Goal: Transaction & Acquisition: Purchase product/service

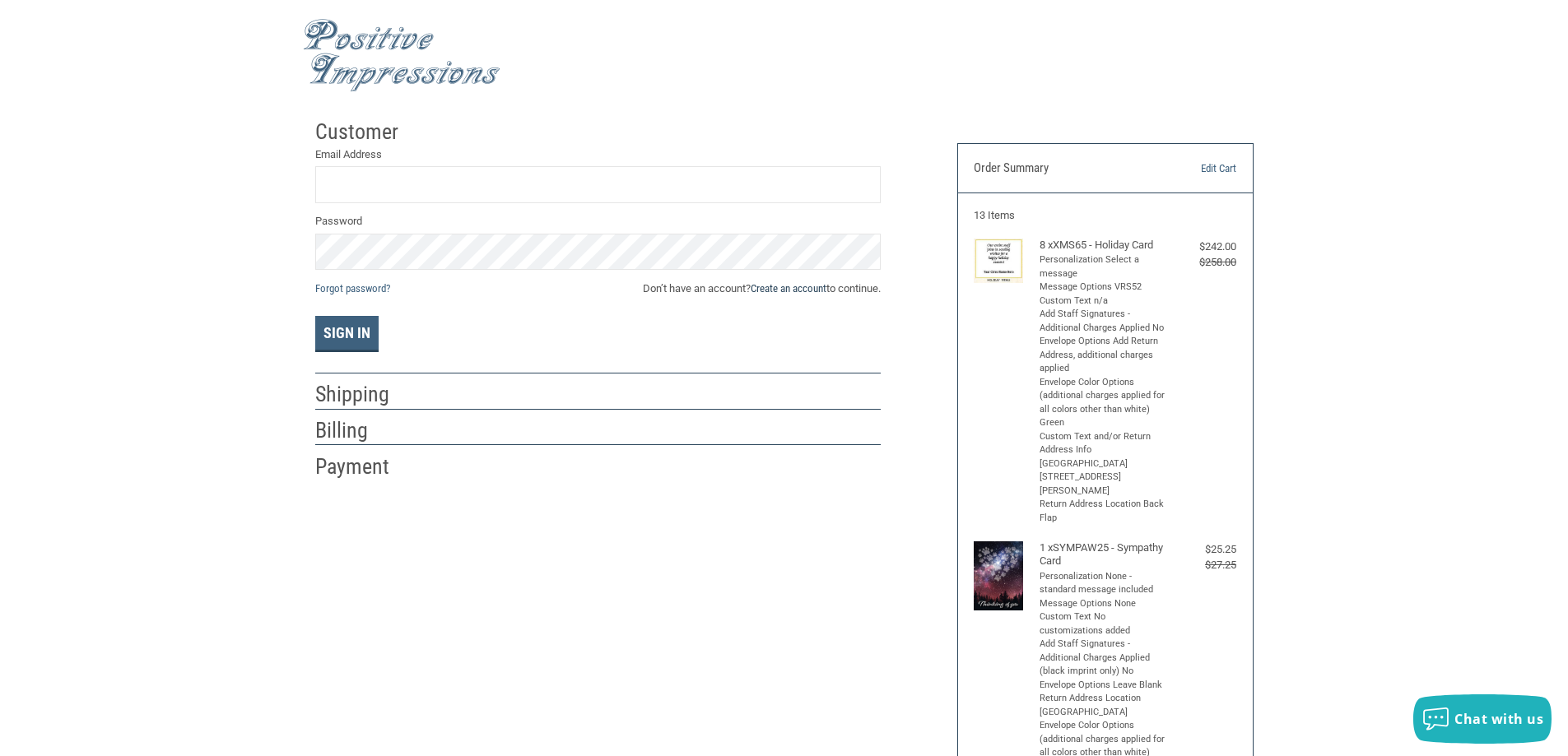
click at [776, 289] on link "Create an account" at bounding box center [788, 288] width 76 height 12
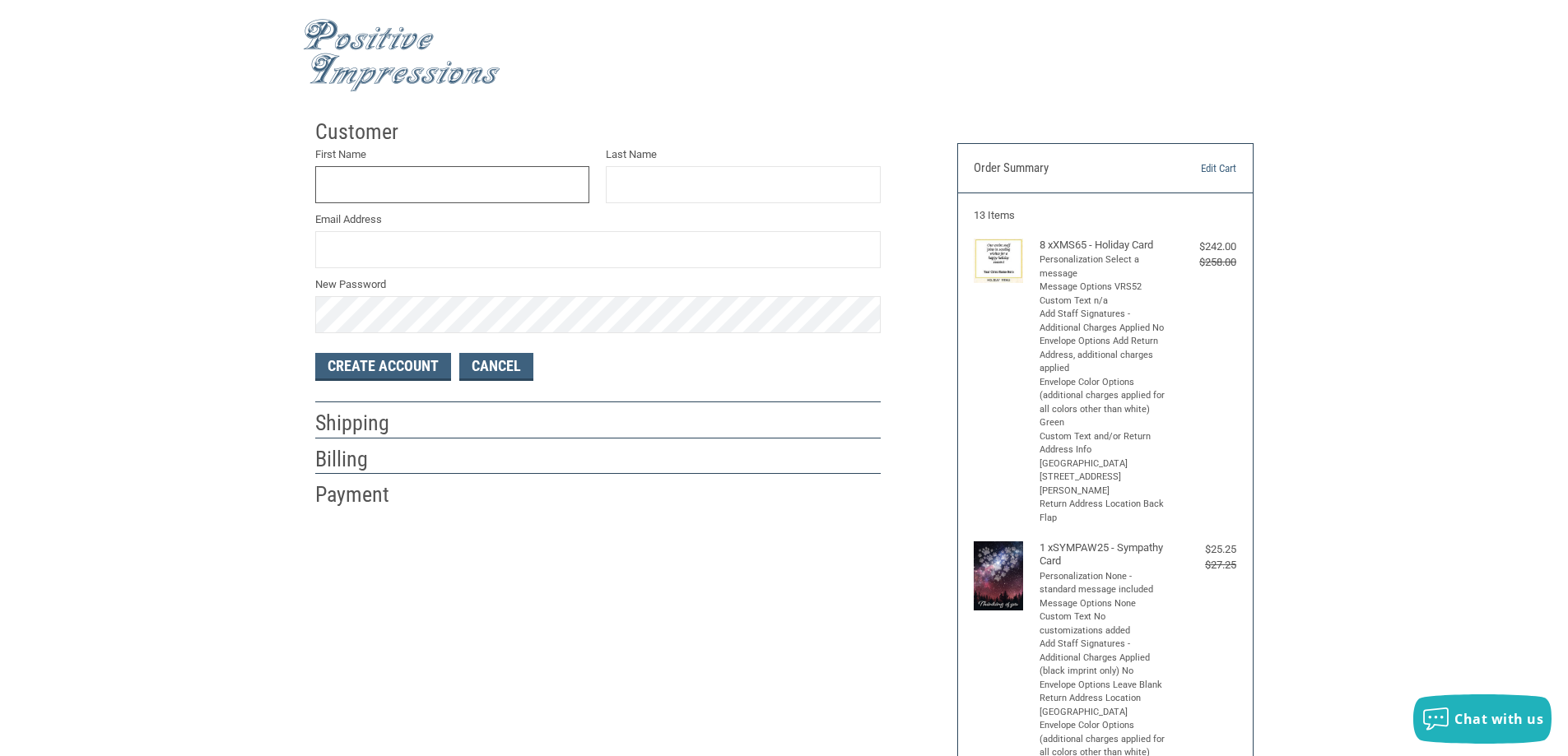
click at [417, 197] on input "First Name" at bounding box center [452, 185] width 275 height 37
type input "CASSI"
type input "[PERSON_NAME]"
type input "[PERSON_NAME][EMAIL_ADDRESS][PERSON_NAME][DOMAIN_NAME]"
click at [411, 359] on button "Create Account" at bounding box center [383, 367] width 136 height 28
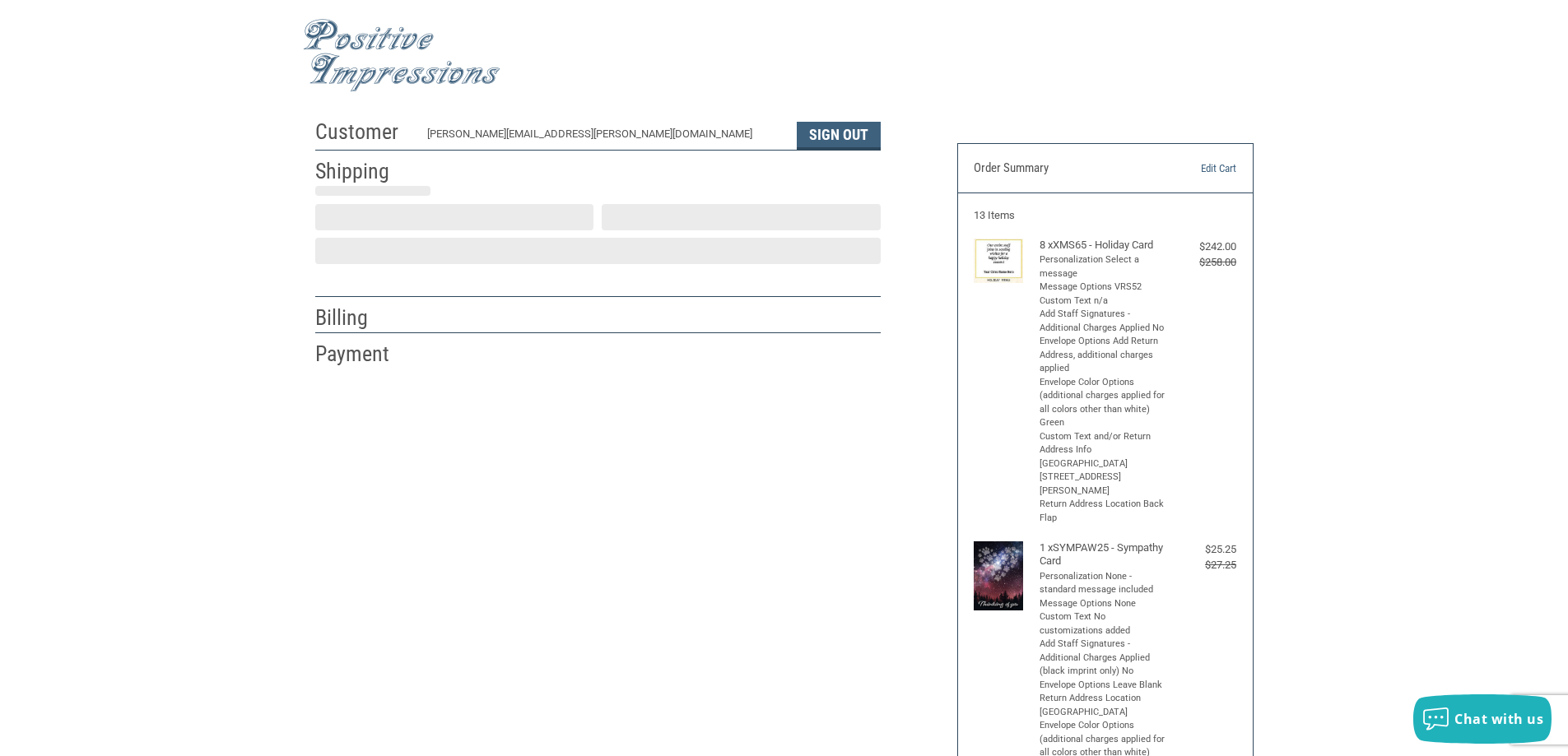
select select "US"
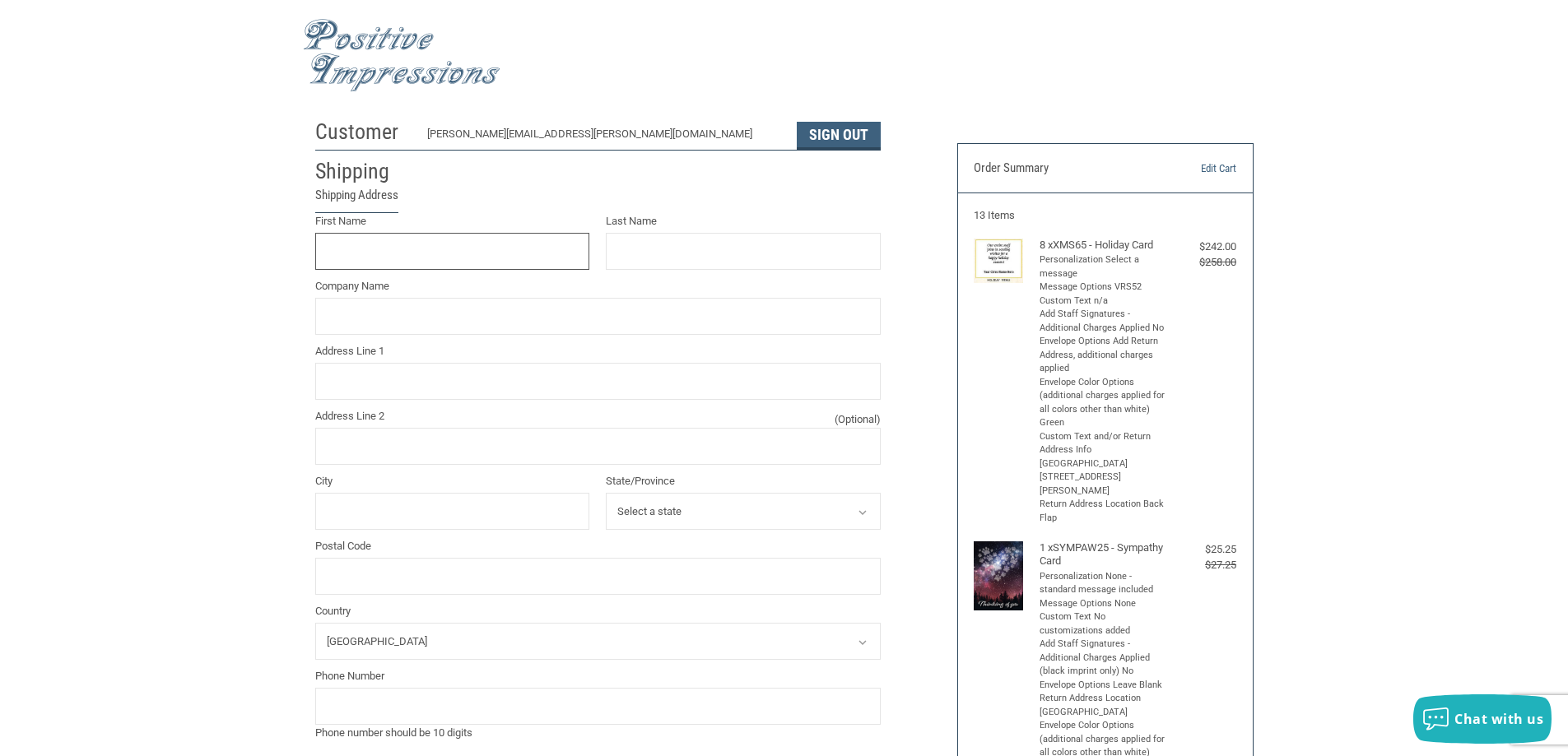
click at [430, 258] on input "First Name" at bounding box center [452, 252] width 275 height 37
type input "CASSI"
type input "[PERSON_NAME]"
type input "VCA SOUTHEAST AREA"
type input "[STREET_ADDRESS][PERSON_NAME]"
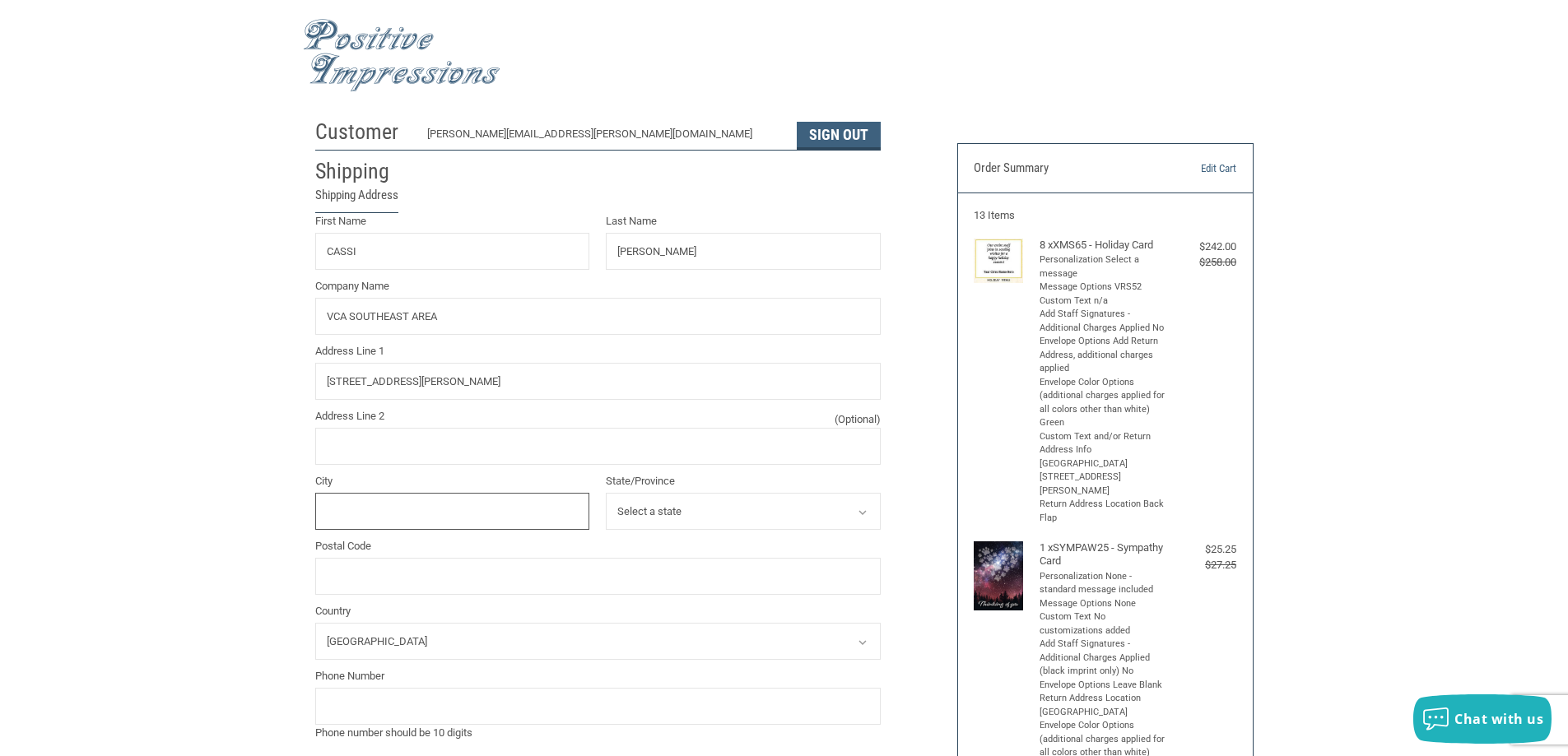
click at [464, 509] on input "City" at bounding box center [452, 512] width 275 height 37
type input "[GEOGRAPHIC_DATA]"
click at [689, 503] on select "Select a state [US_STATE] [US_STATE] [US_STATE] [US_STATE] [US_STATE] [US_STATE…" at bounding box center [743, 512] width 275 height 37
select select "CO"
click at [606, 493] on select "Select a state [US_STATE] [US_STATE] [US_STATE] [US_STATE] [US_STATE] [US_STATE…" at bounding box center [743, 512] width 275 height 37
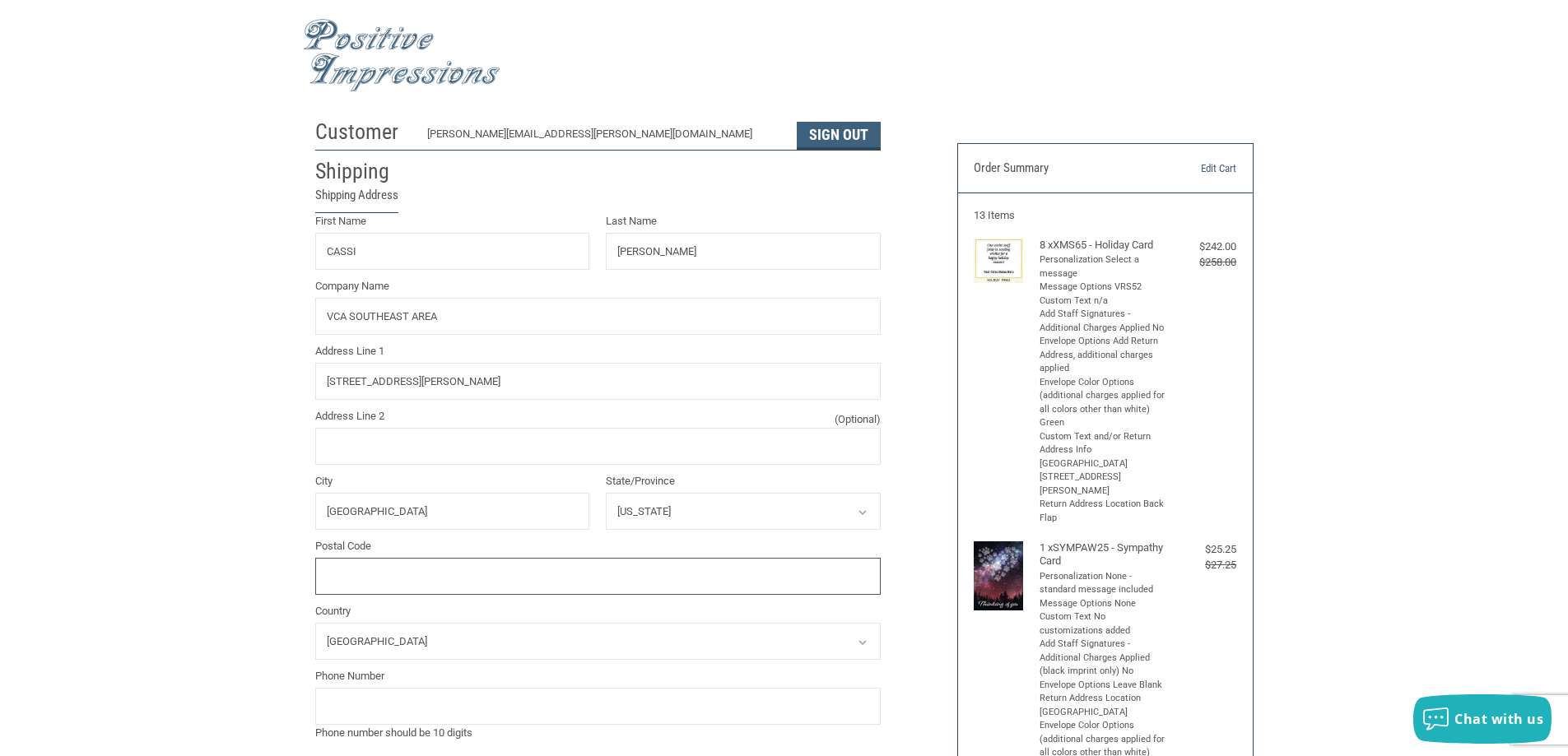
click at [577, 566] on input "Postal Code" at bounding box center [598, 576] width 565 height 37
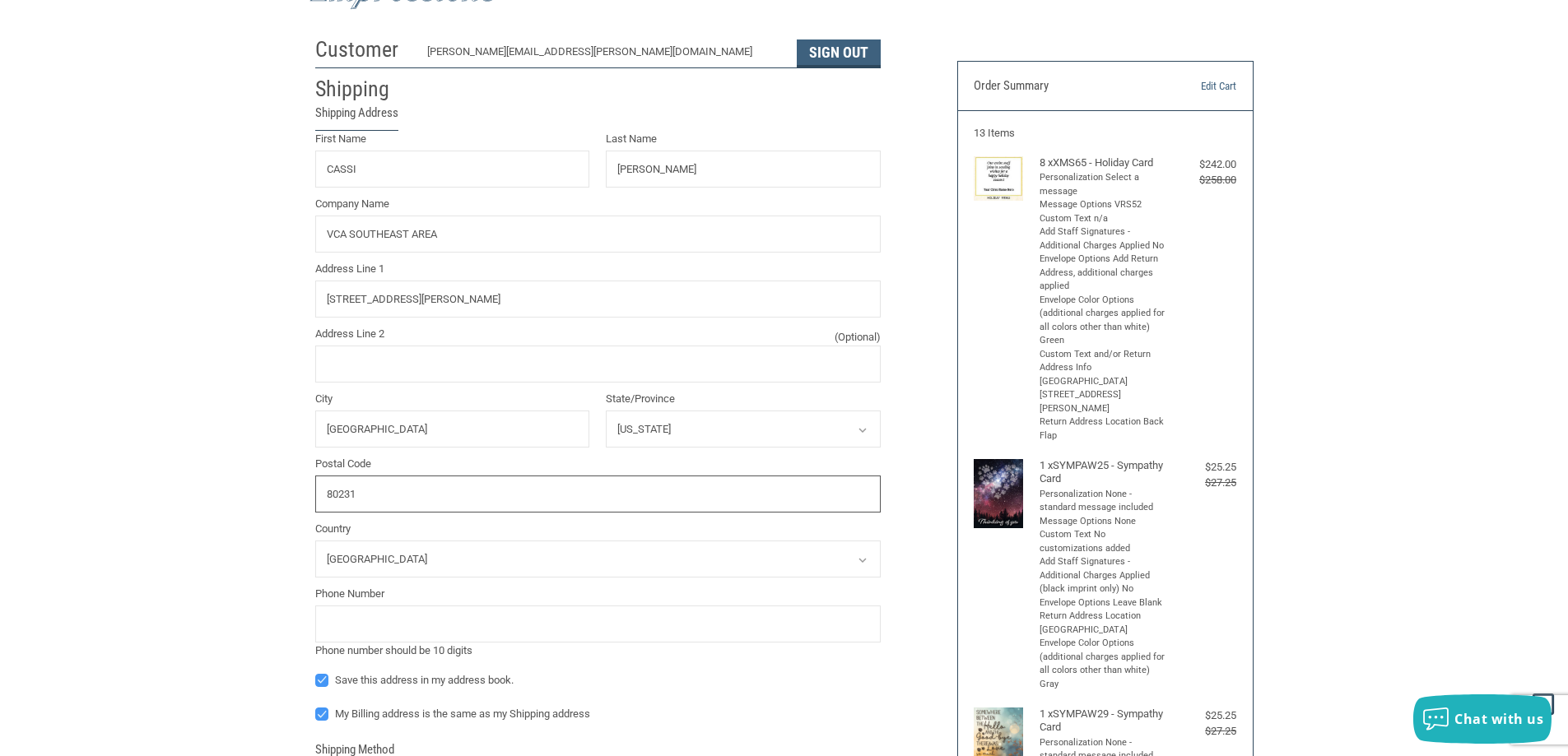
scroll to position [165, 0]
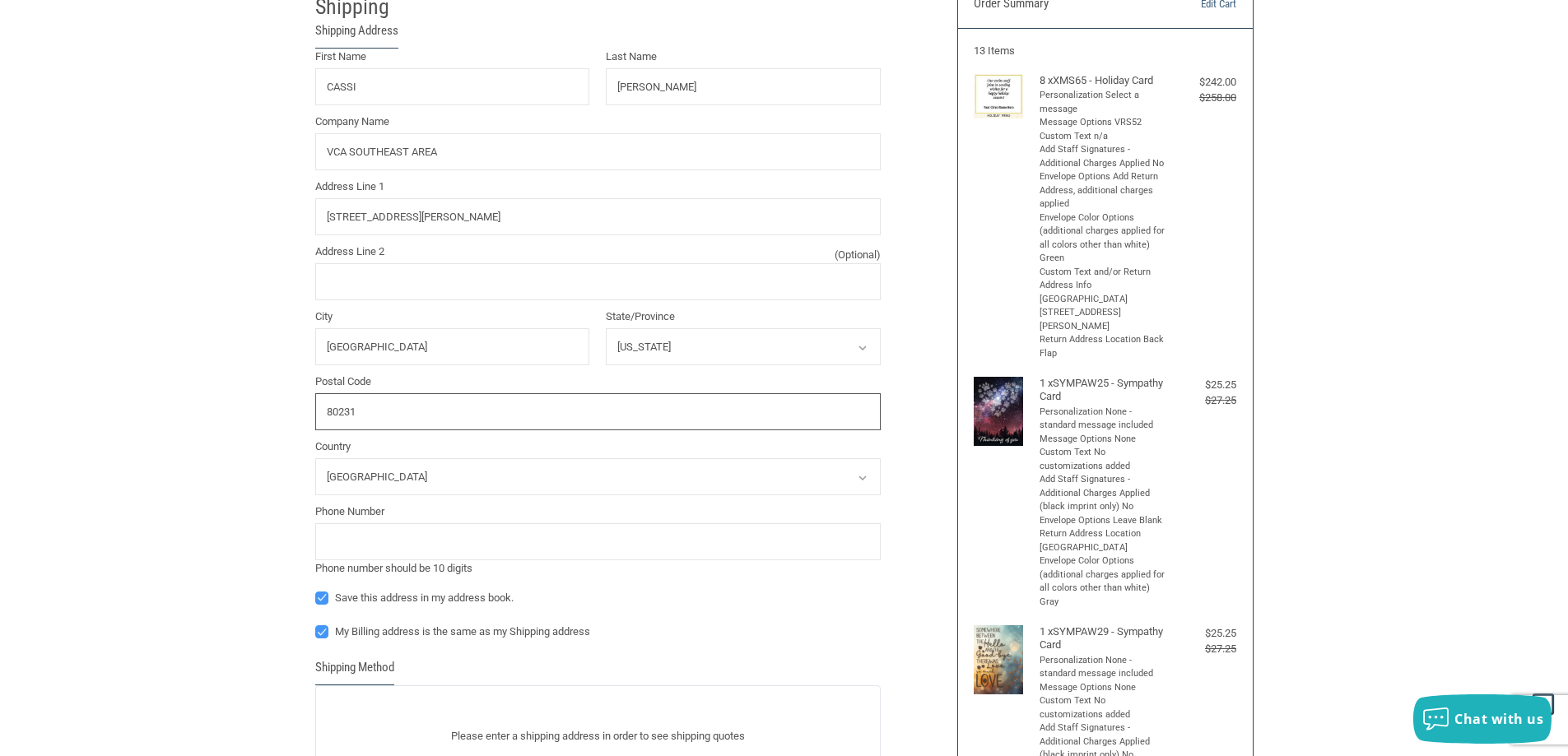
type input "80231"
click at [433, 550] on input "tel" at bounding box center [598, 542] width 565 height 37
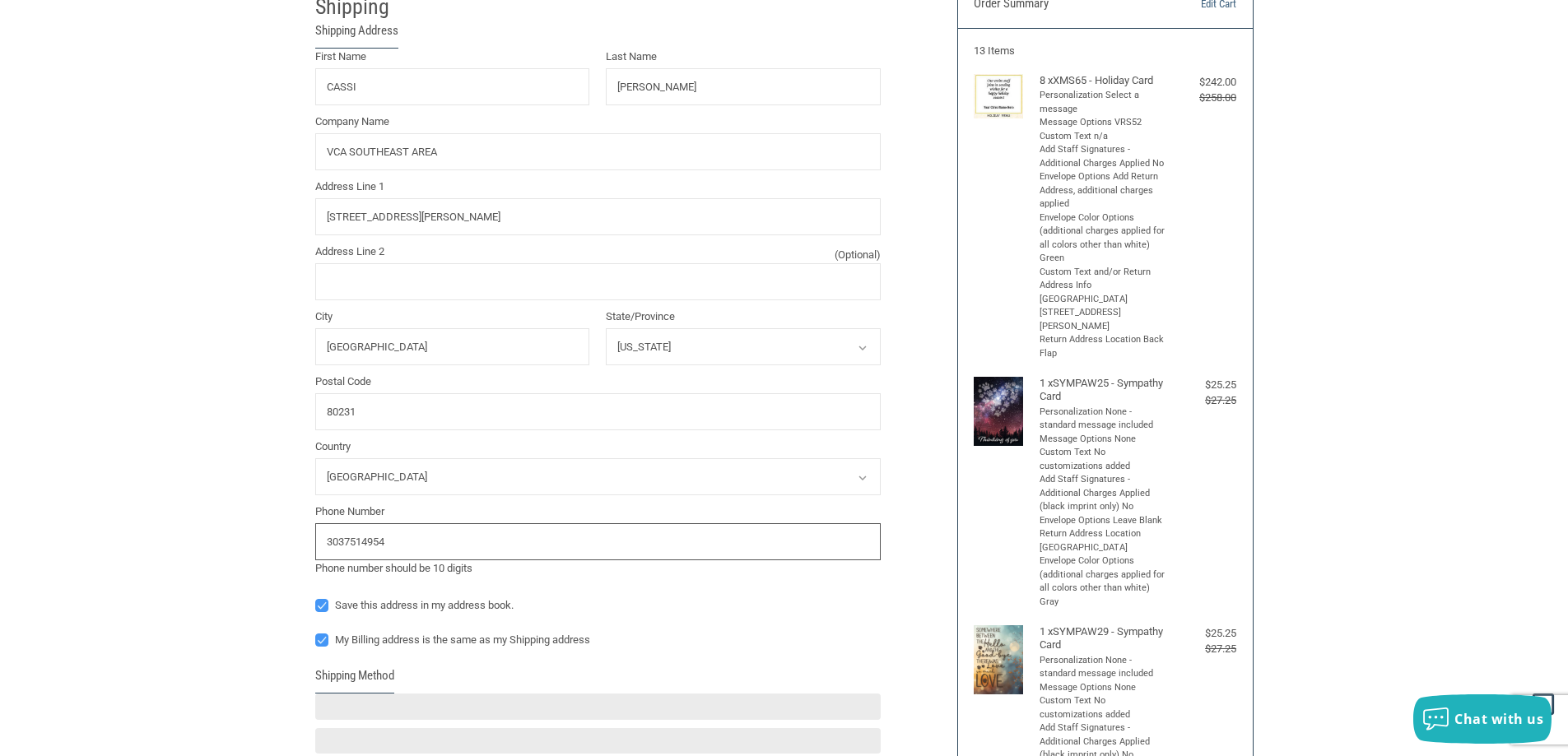
type input "3037514954"
click at [618, 607] on label "Save this address in my address book." at bounding box center [598, 606] width 565 height 13
click at [316, 599] on input "Save this address in my address book." at bounding box center [315, 598] width 1 height 1
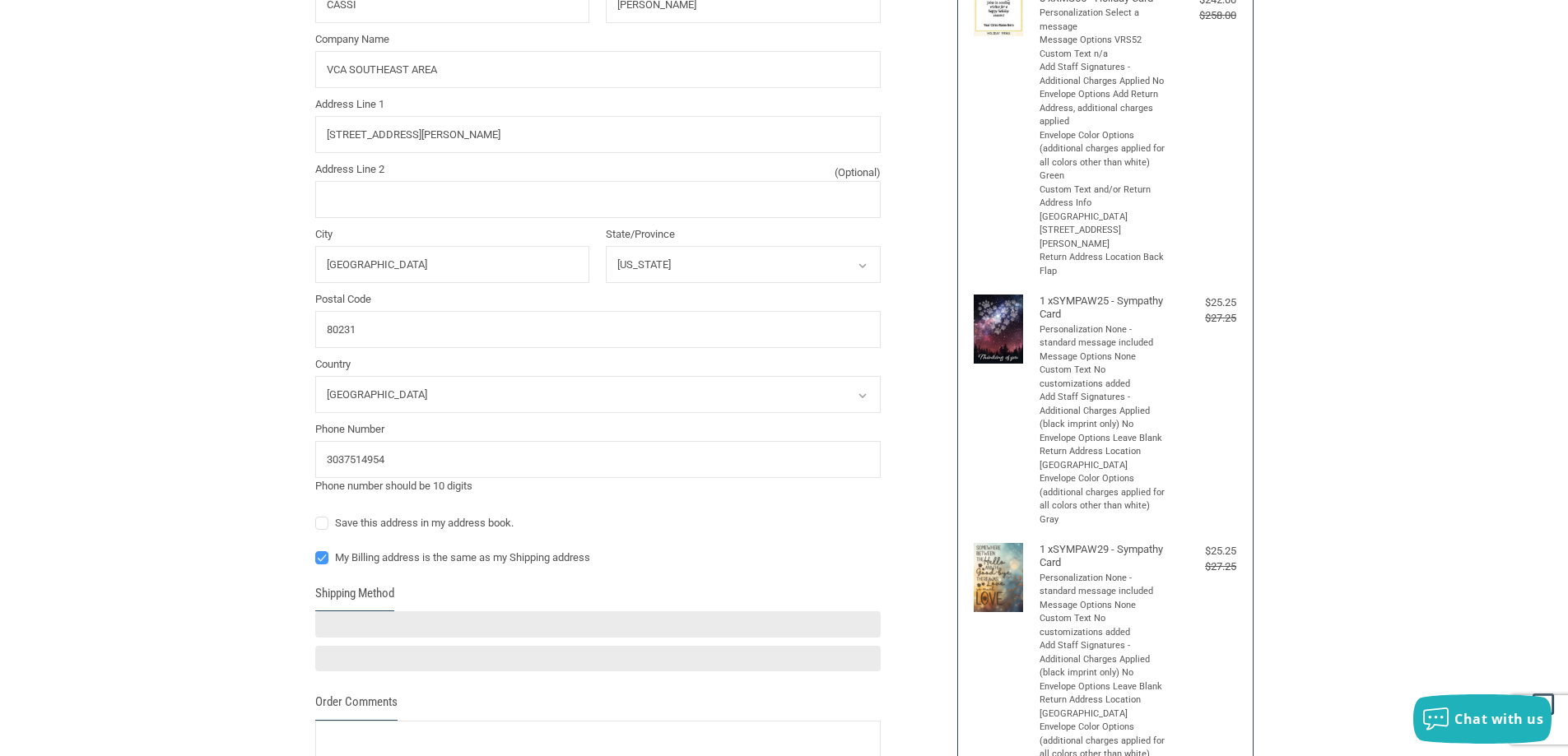
click at [432, 521] on label "Save this address in my address book." at bounding box center [598, 524] width 565 height 13
click at [316, 516] on input "Save this address in my address book." at bounding box center [315, 515] width 1 height 1
checkbox input "true"
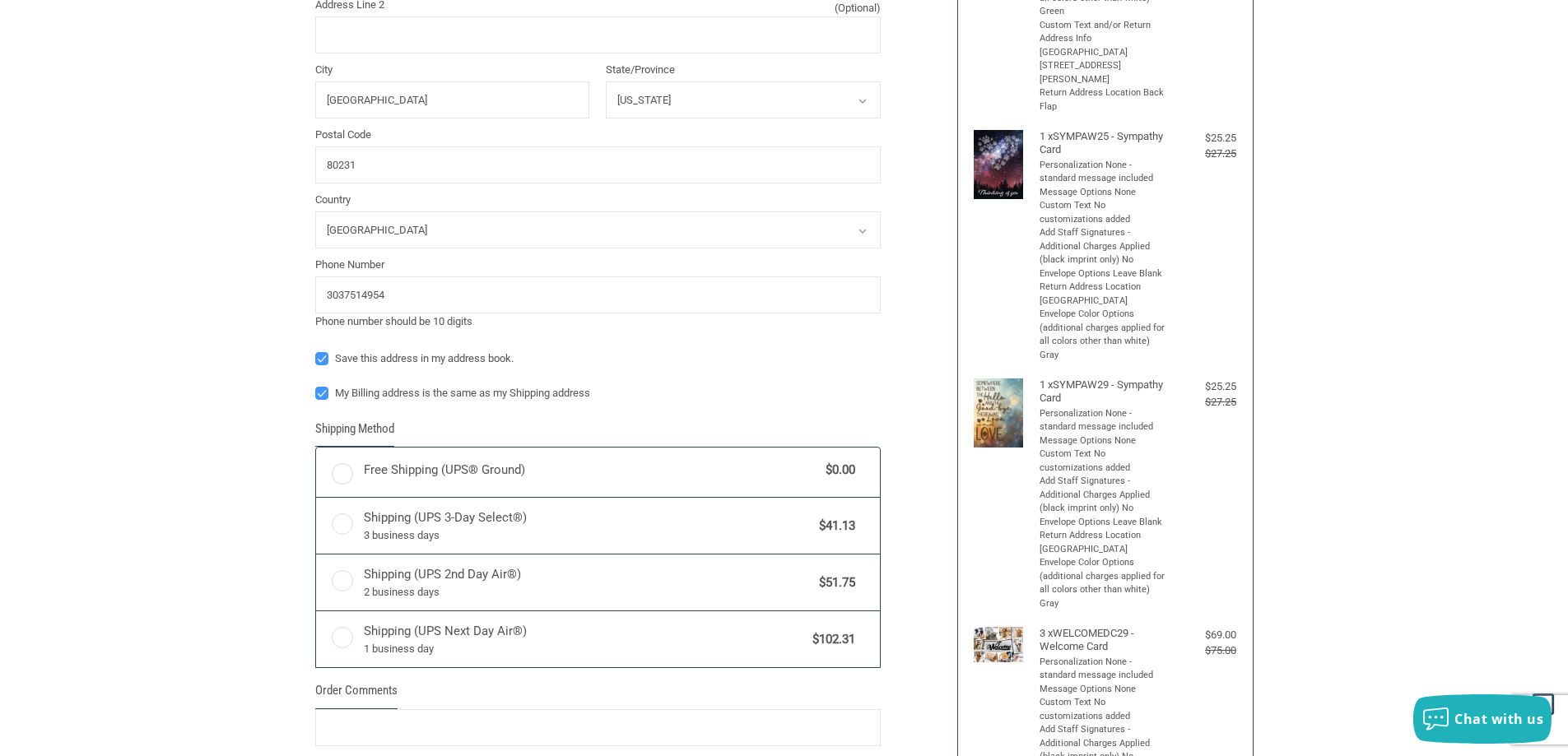
radio input "true"
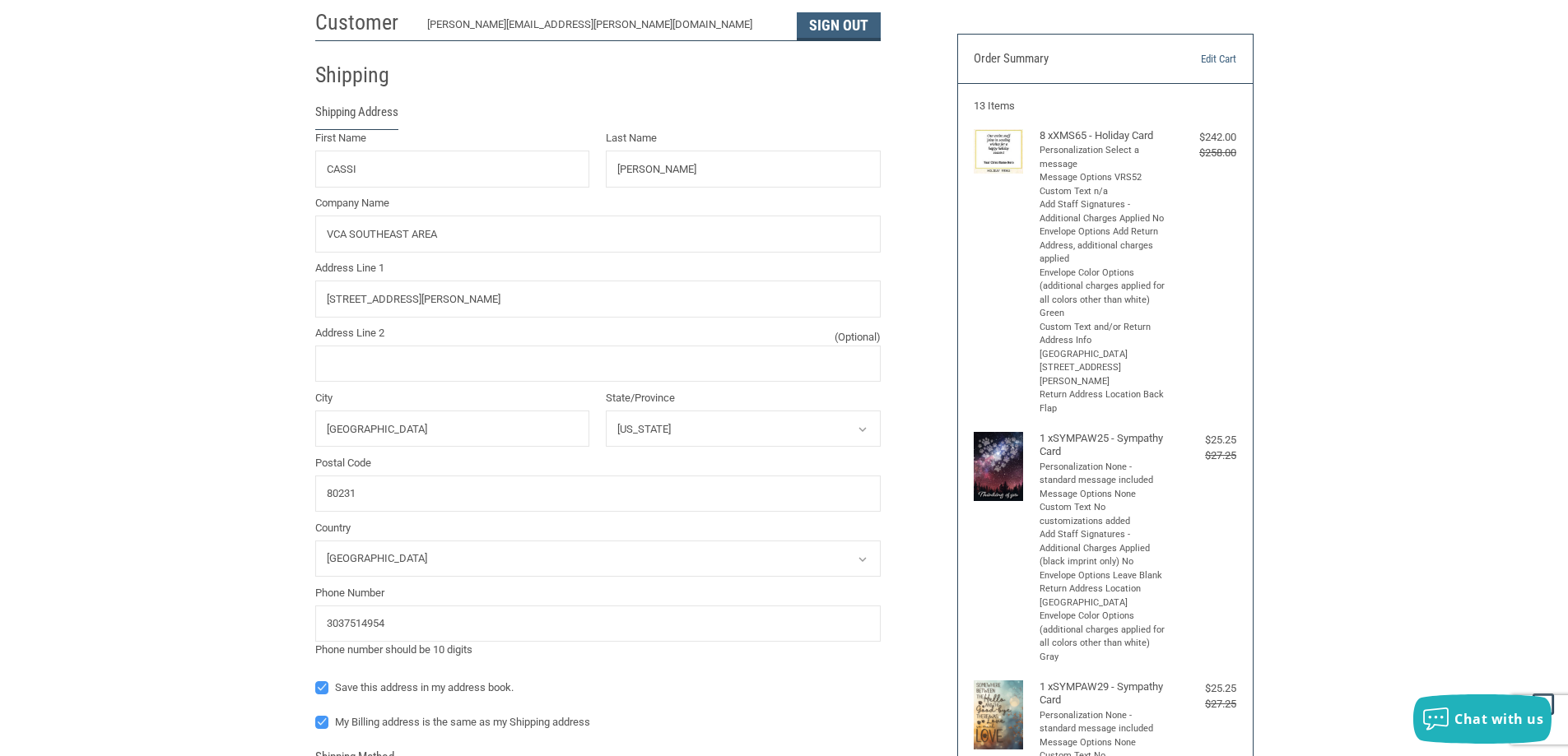
scroll to position [0, 0]
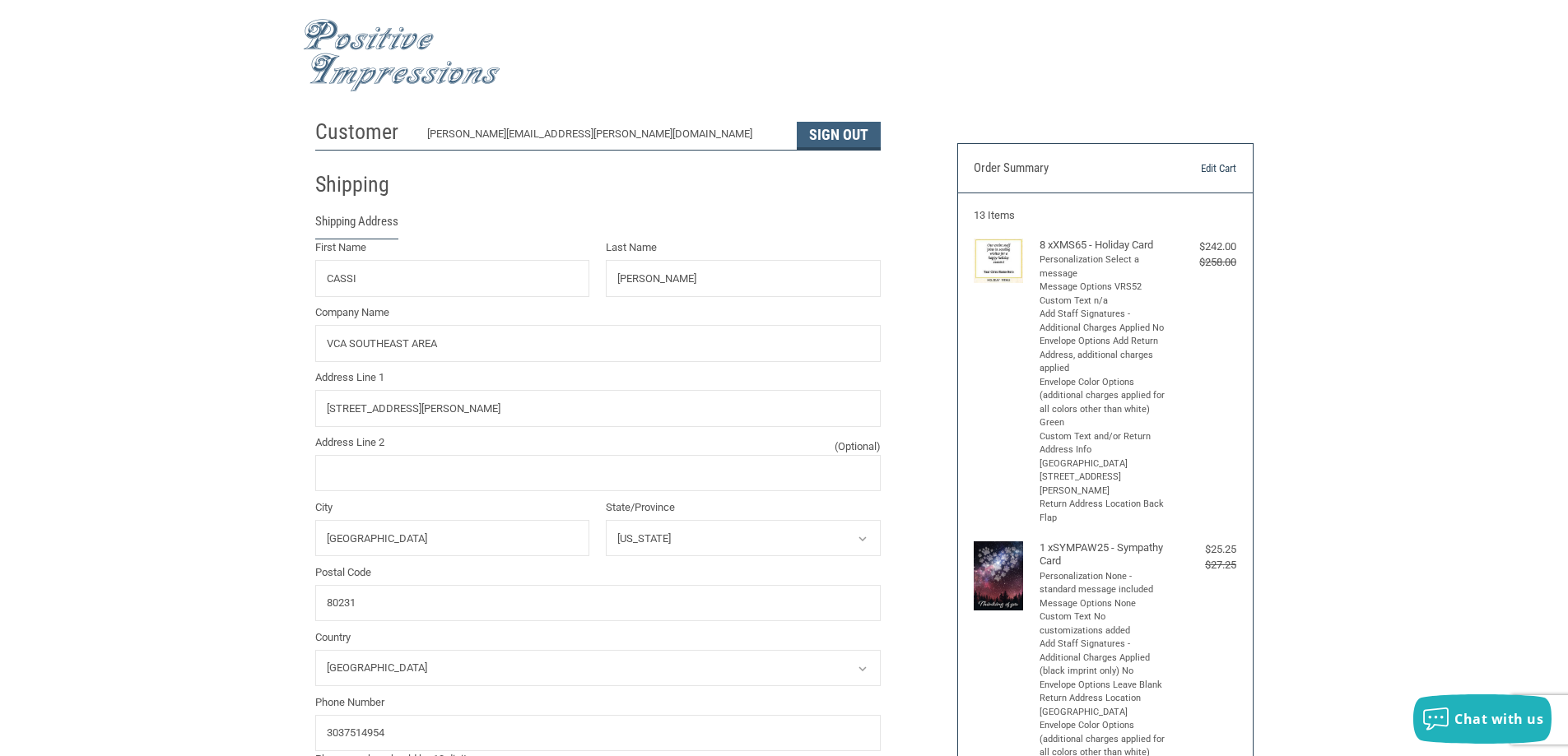
click at [1208, 169] on link "Edit Cart" at bounding box center [1193, 168] width 84 height 17
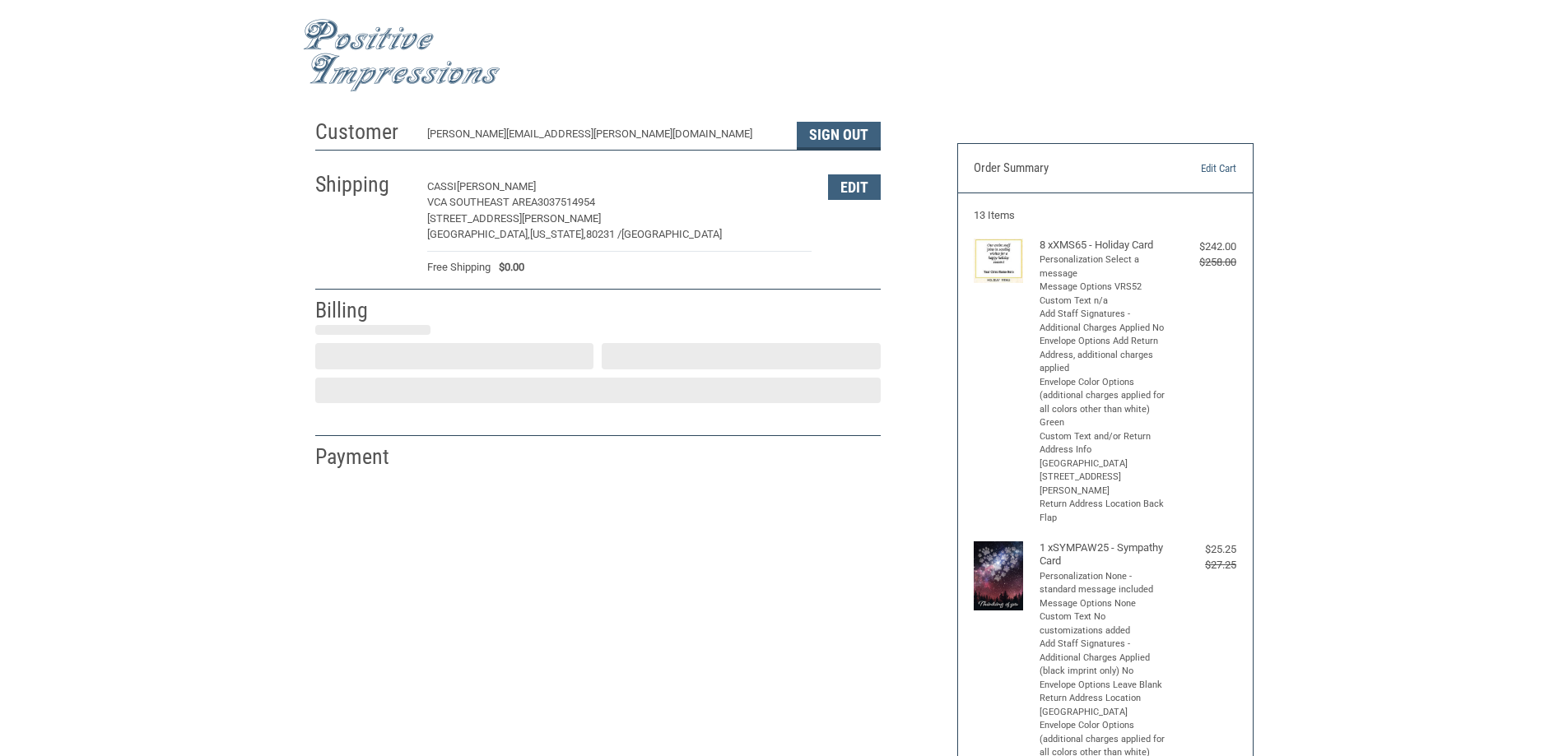
select select "US"
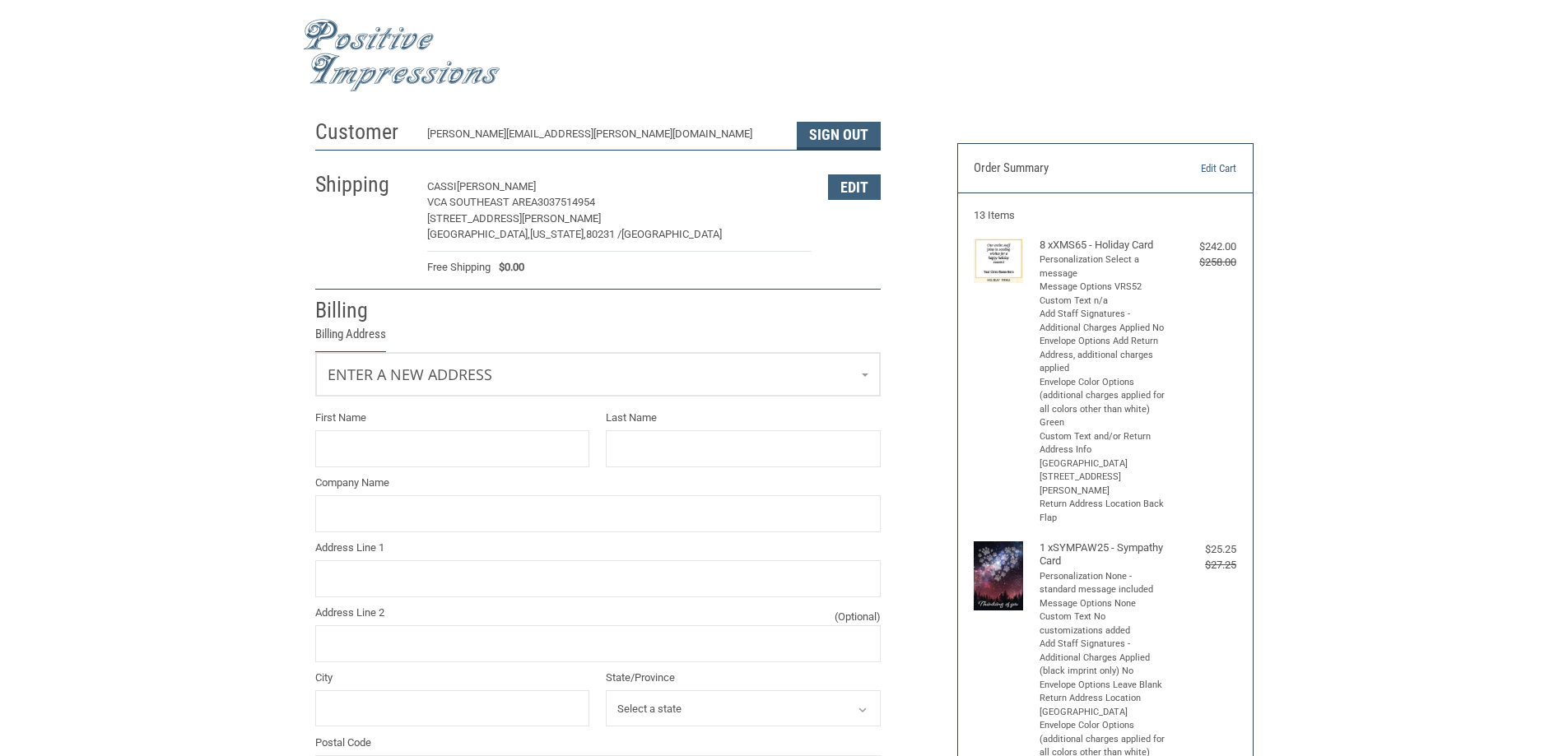
scroll to position [138, 0]
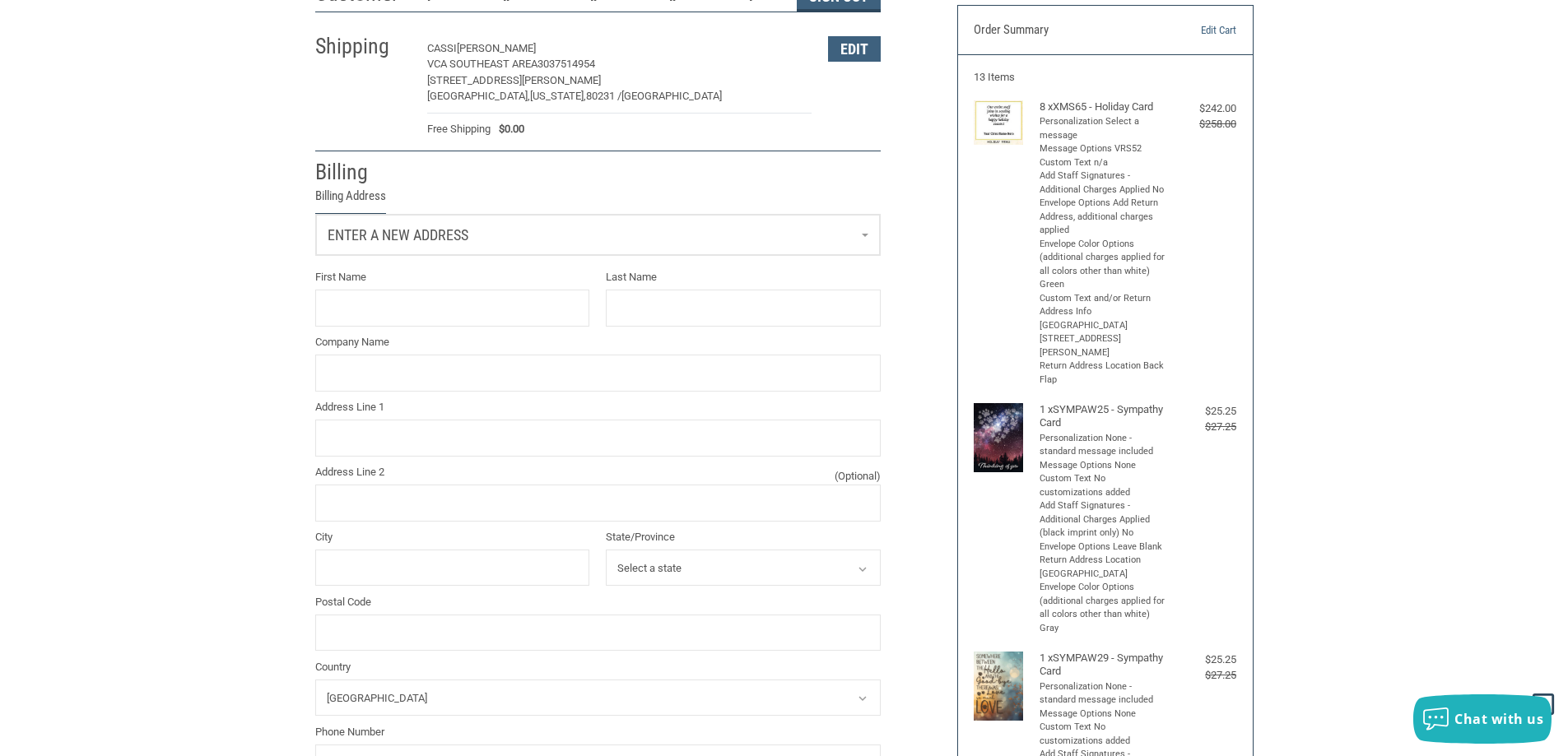
click at [760, 234] on link "Enter a new address" at bounding box center [598, 235] width 563 height 41
click at [382, 319] on span "VCA SOUTHEAST AREA" at bounding box center [382, 320] width 101 height 12
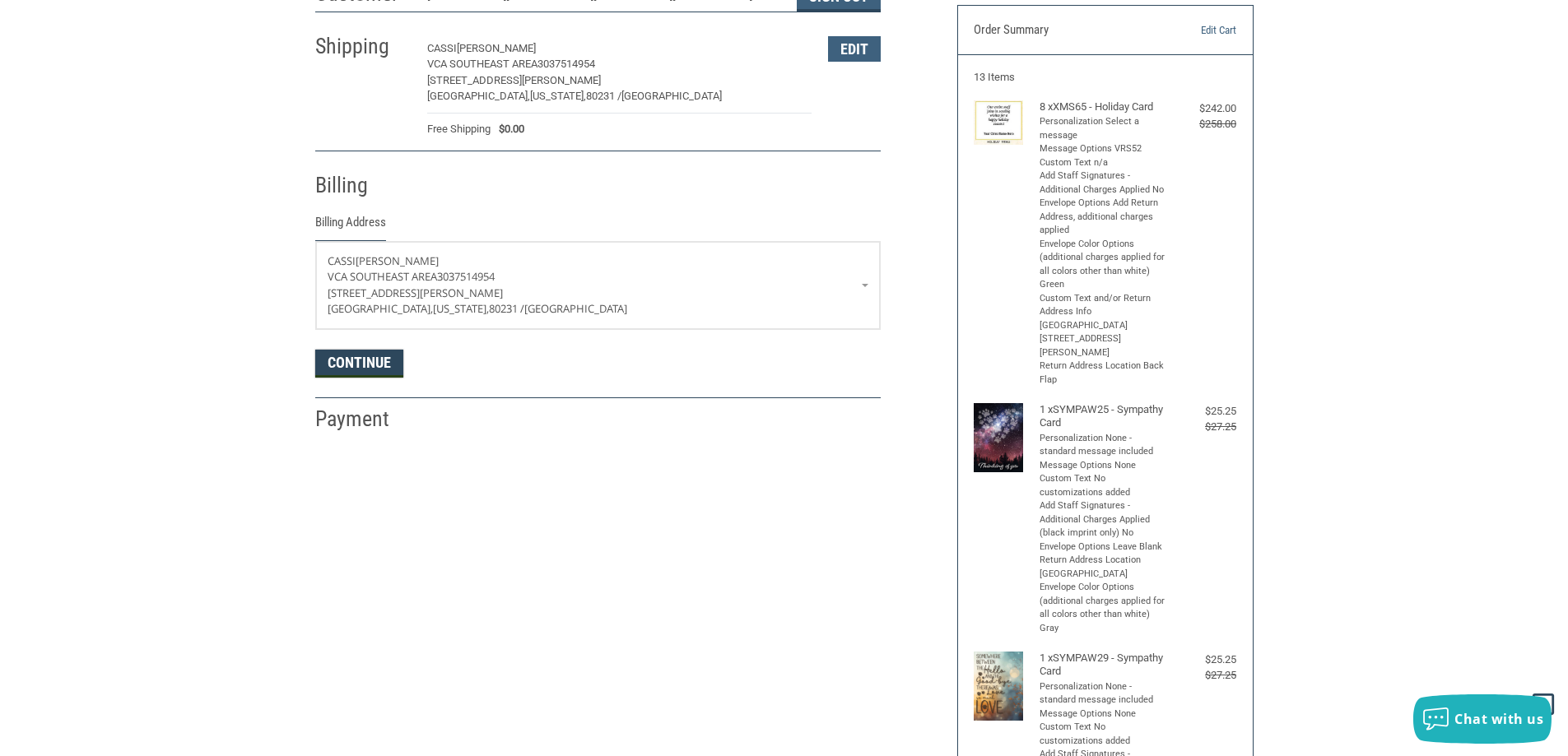
click at [373, 367] on button "Continue" at bounding box center [359, 364] width 88 height 28
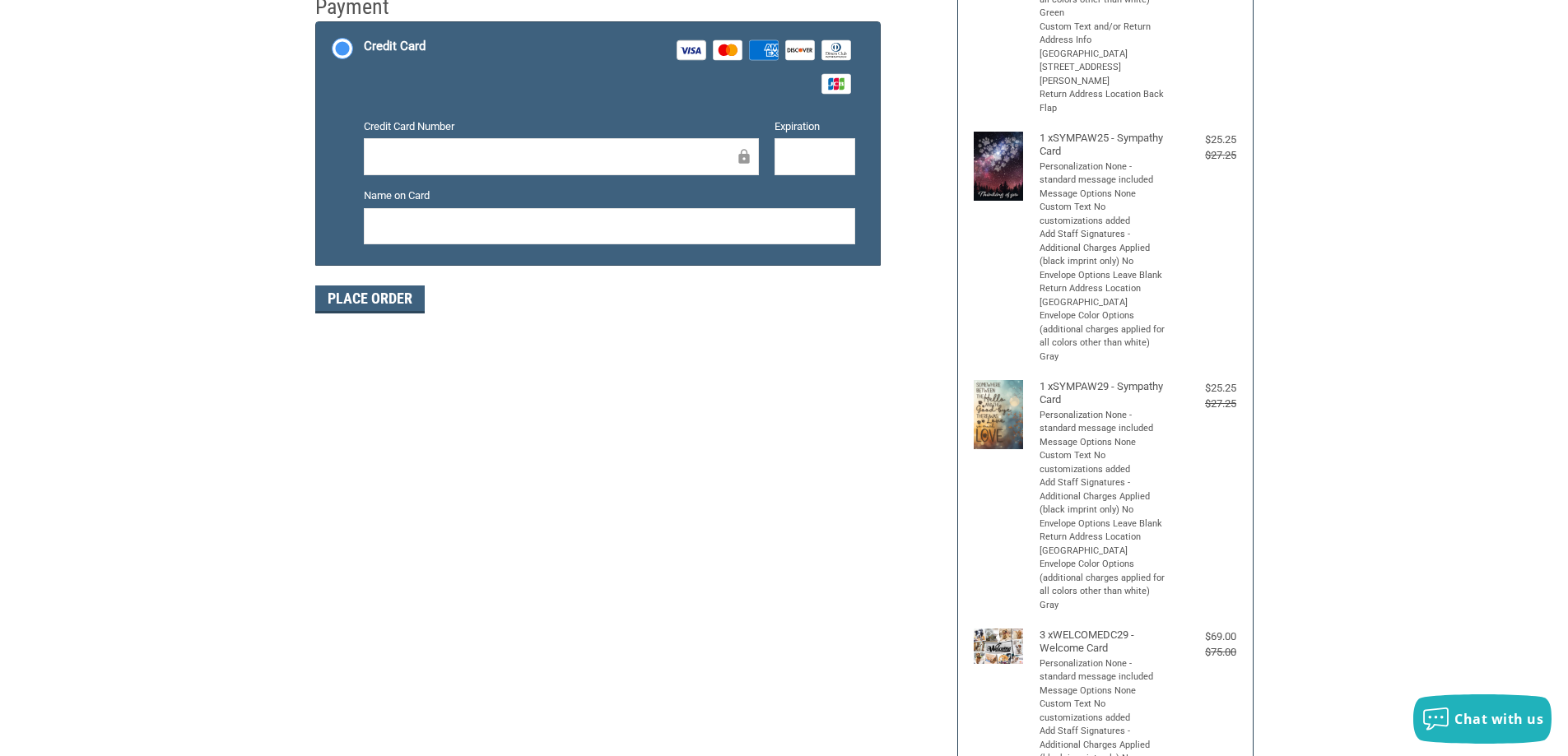
scroll to position [0, 0]
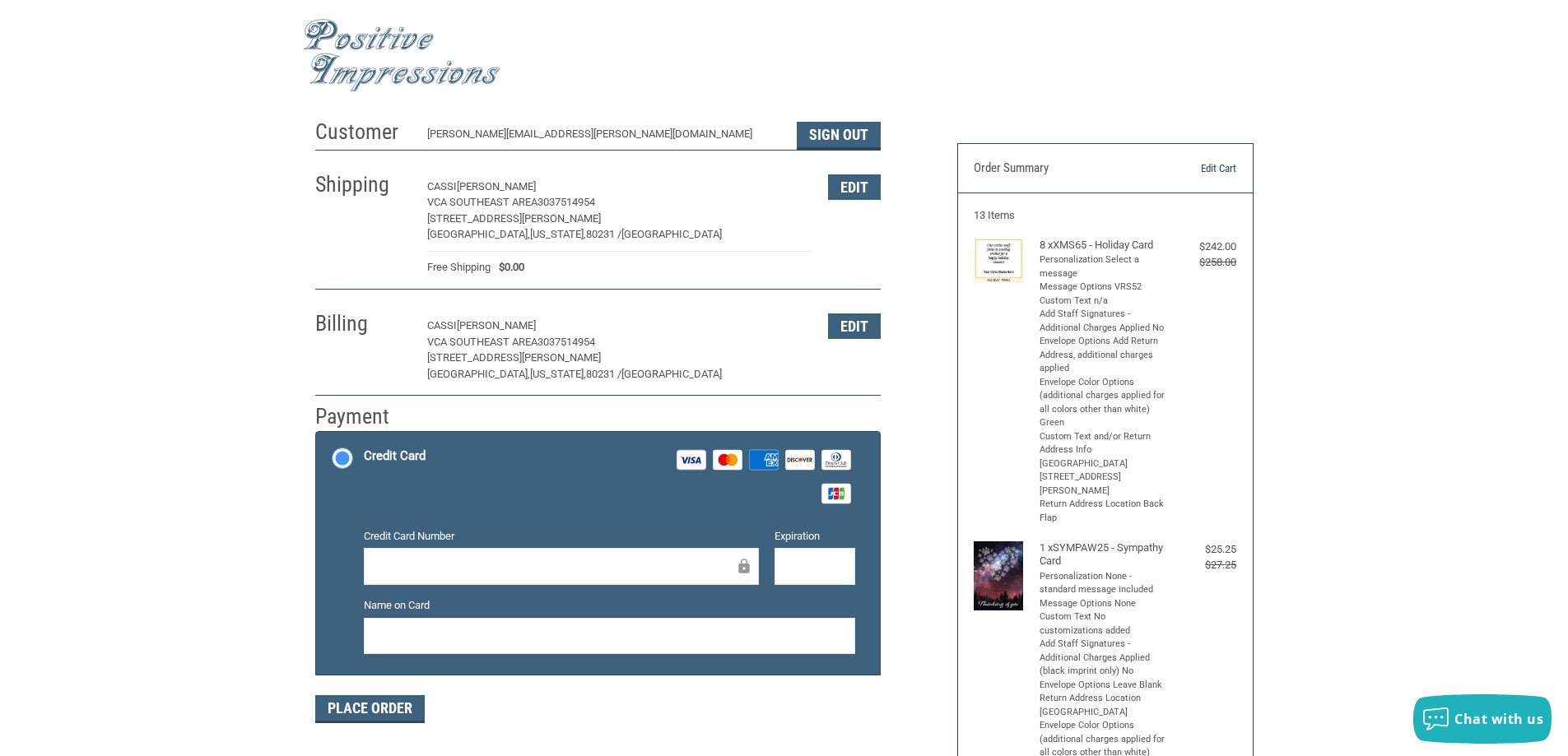
click at [1209, 165] on link "Edit Cart" at bounding box center [1193, 168] width 84 height 17
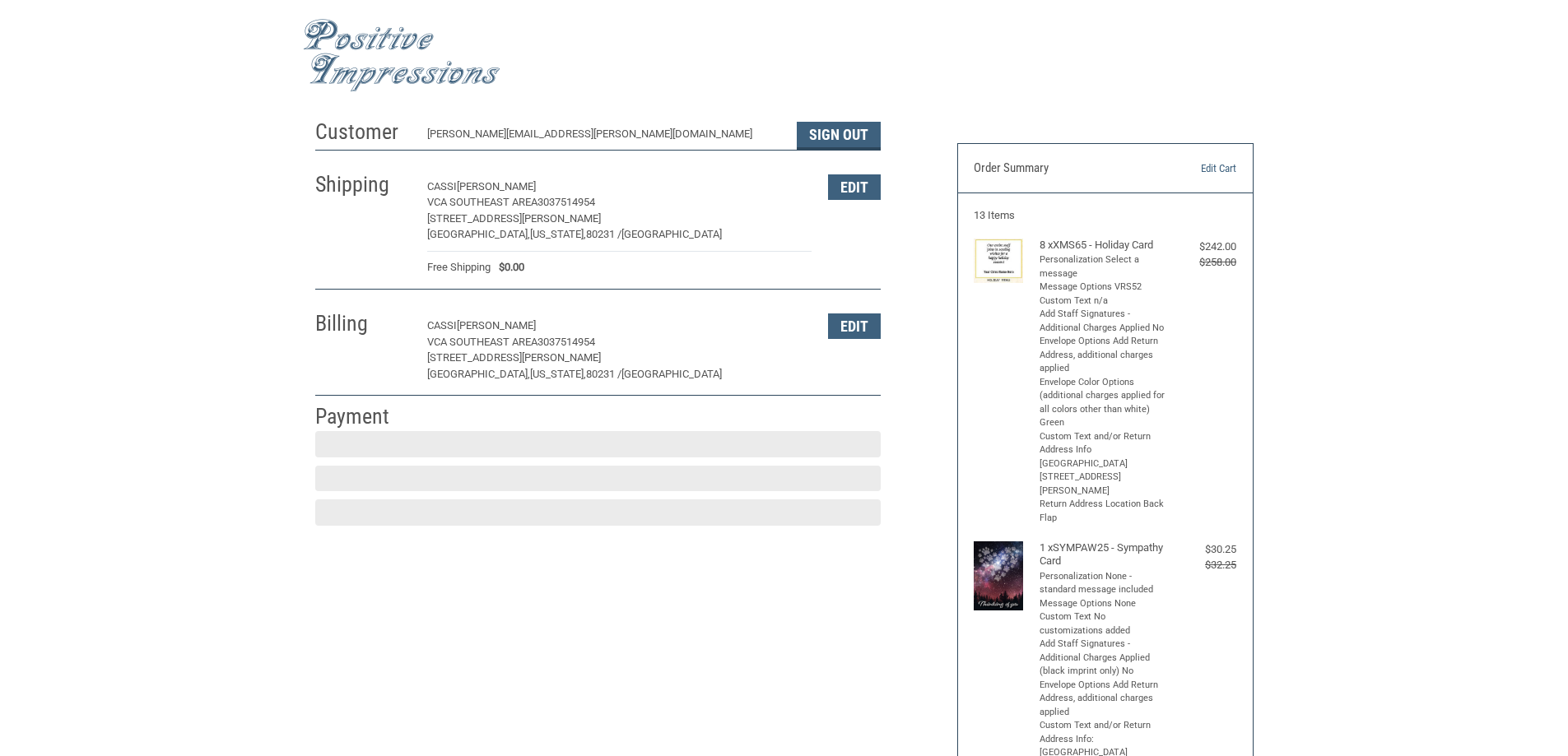
scroll to position [245, 0]
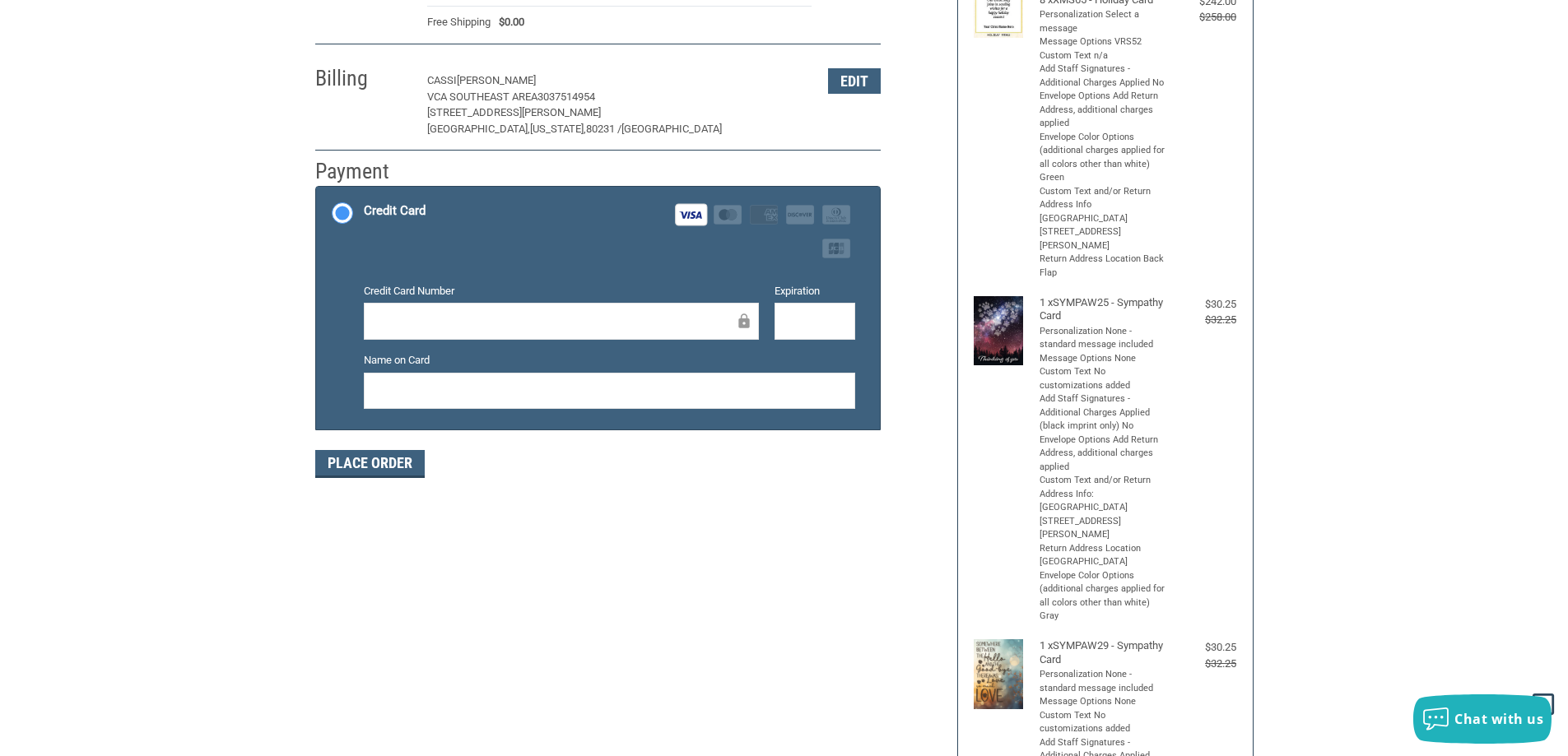
click at [667, 400] on iframe at bounding box center [610, 390] width 468 height 19
click at [698, 380] on div at bounding box center [609, 391] width 491 height 37
click at [372, 468] on button "Place Order" at bounding box center [370, 465] width 109 height 28
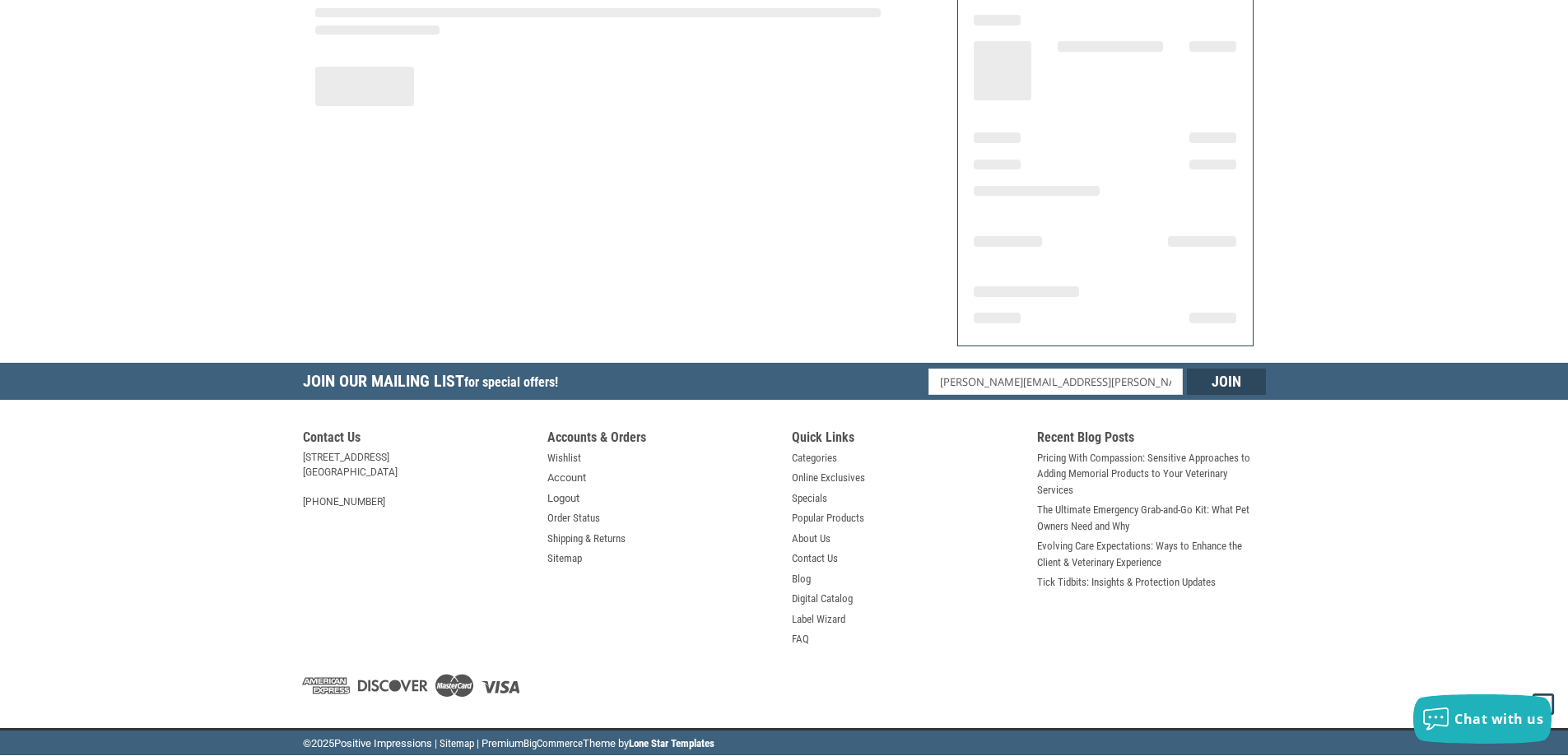
scroll to position [191, 0]
